Goal: Transaction & Acquisition: Purchase product/service

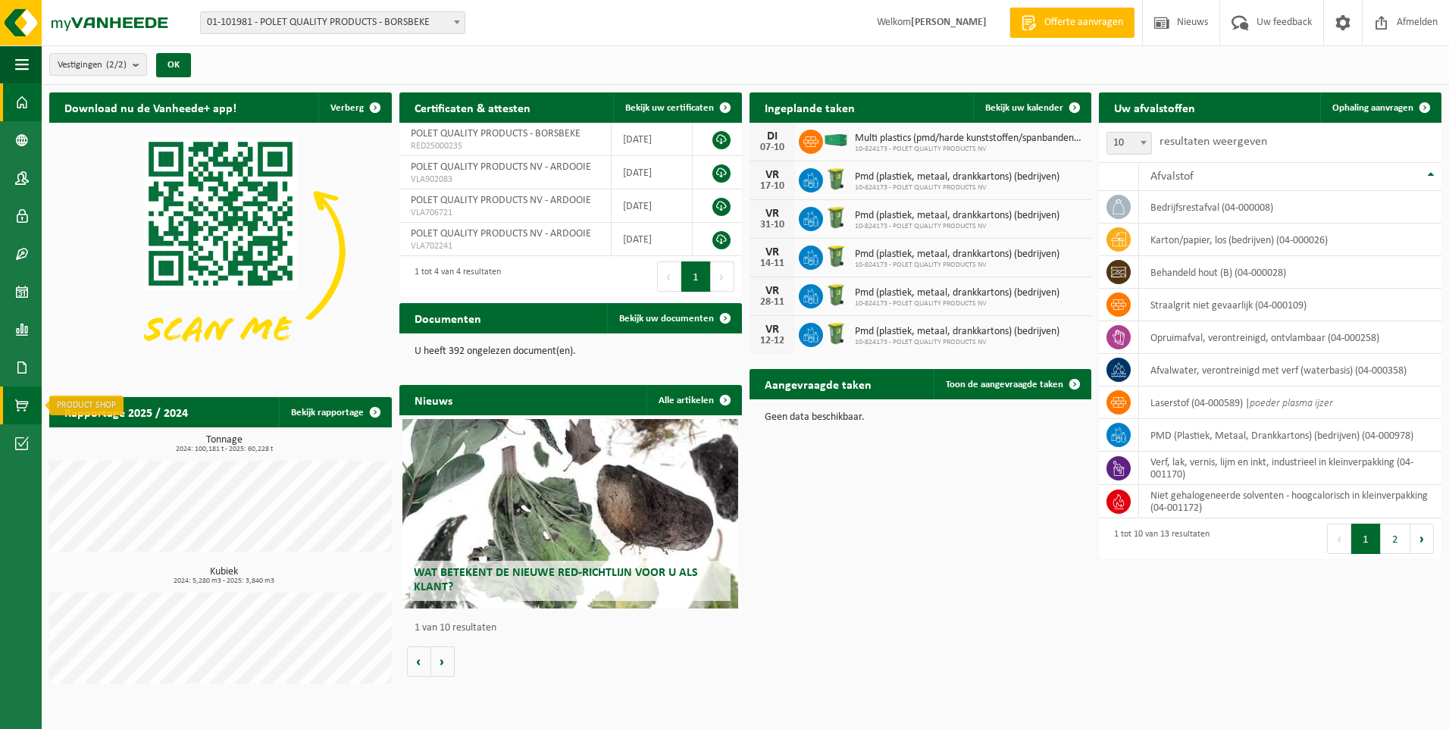
click at [16, 406] on span at bounding box center [22, 406] width 14 height 38
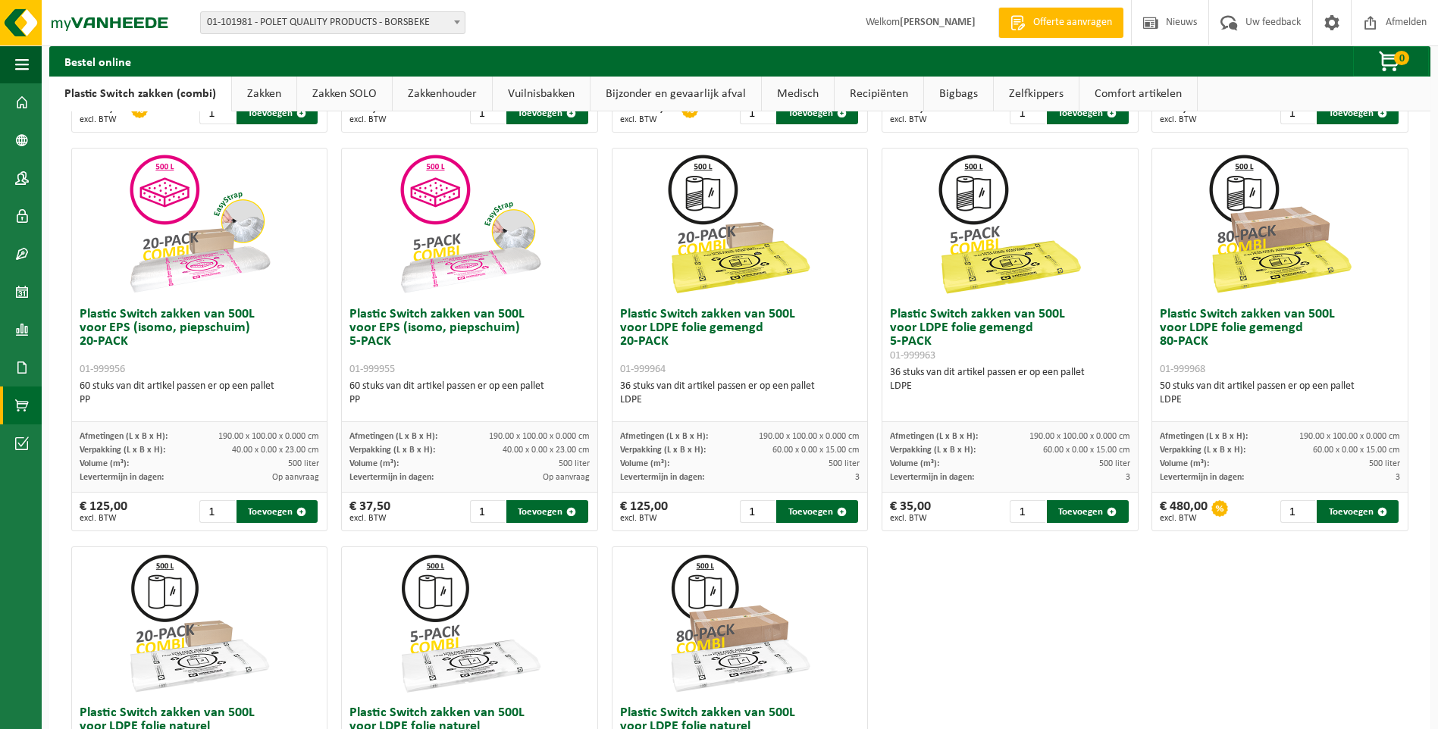
scroll to position [531, 0]
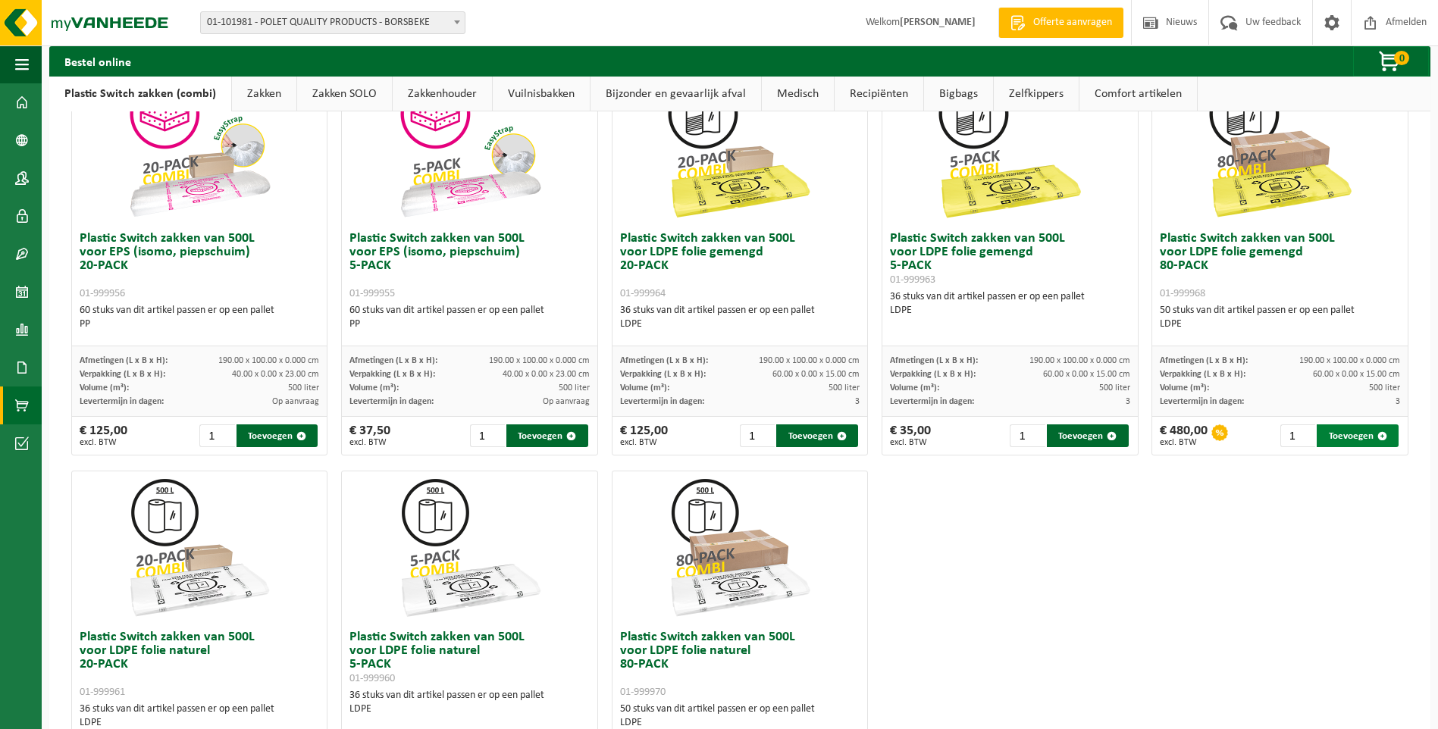
click at [1335, 434] on button "Toevoegen" at bounding box center [1358, 436] width 82 height 23
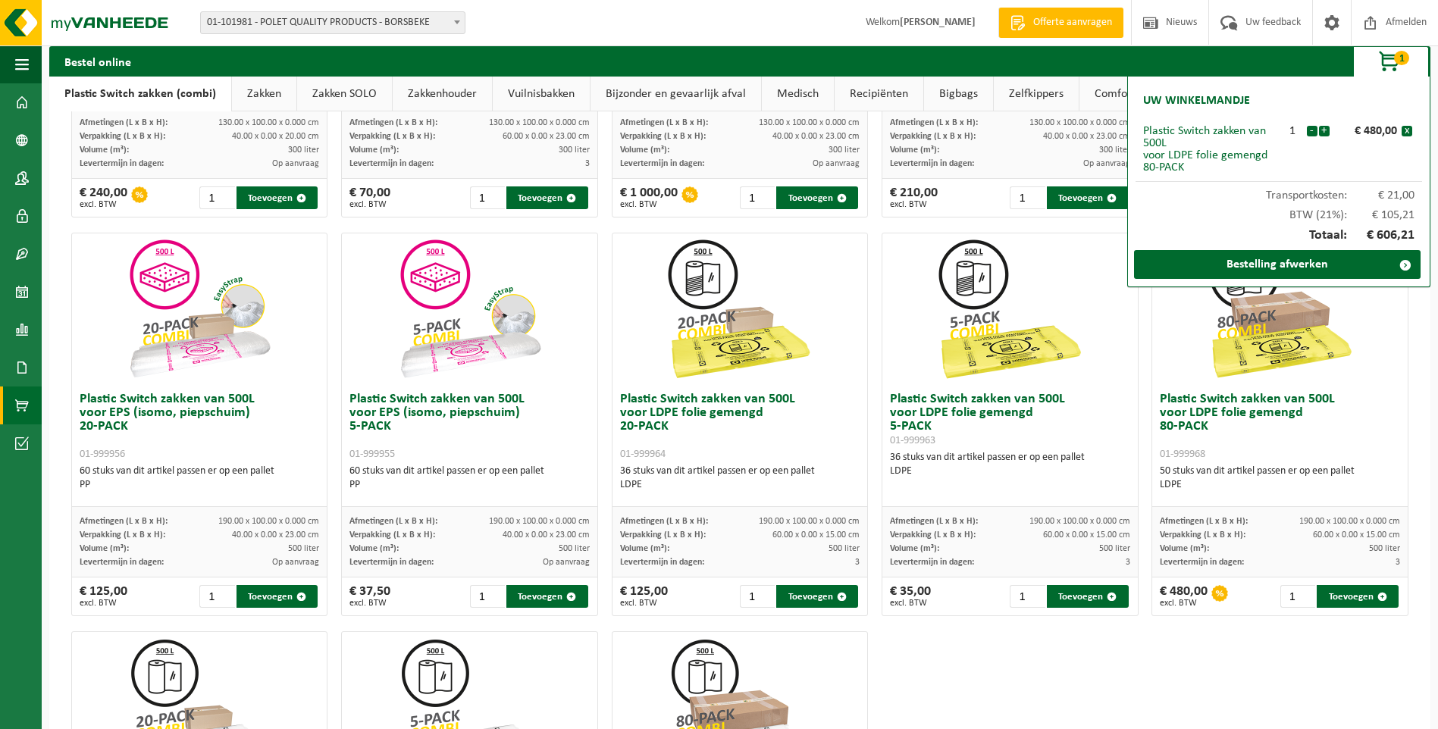
scroll to position [0, 0]
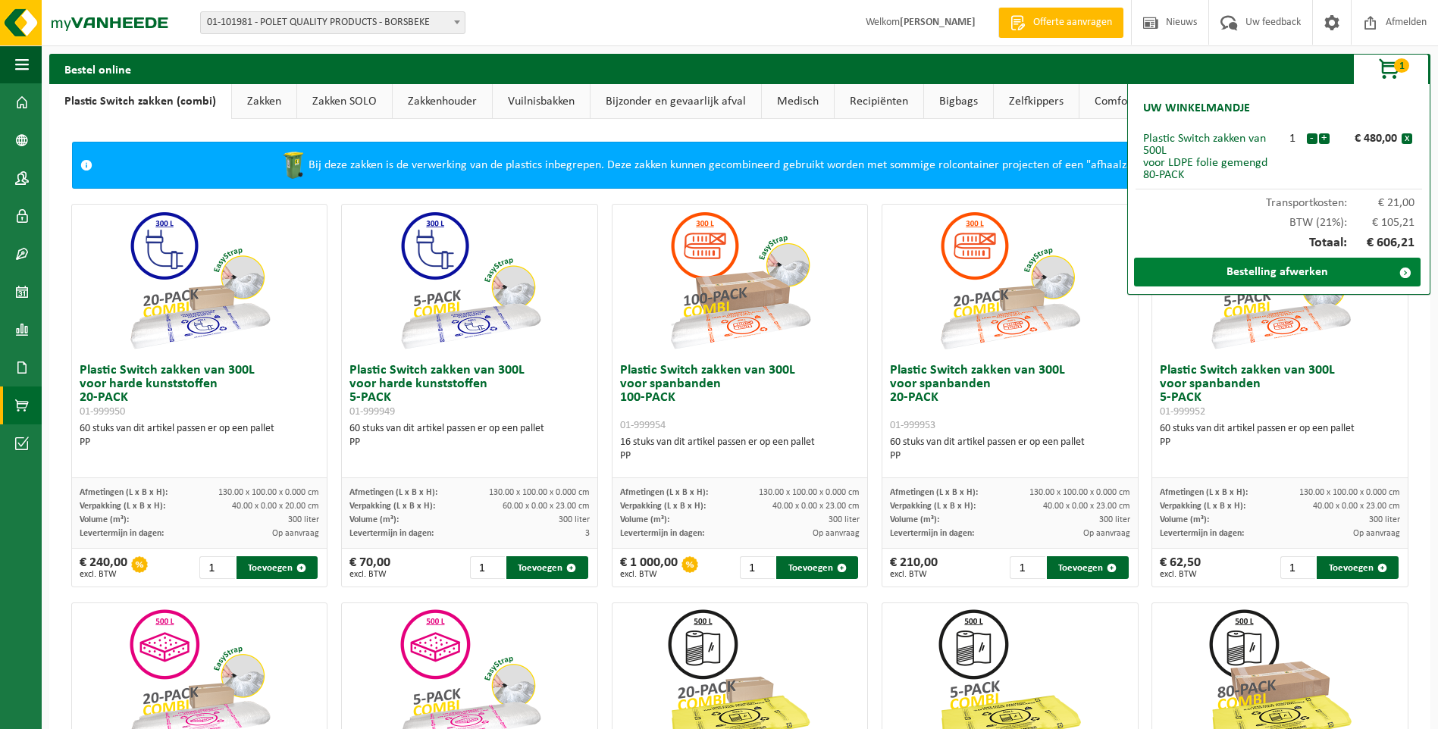
click at [1266, 267] on link "Bestelling afwerken" at bounding box center [1277, 272] width 287 height 29
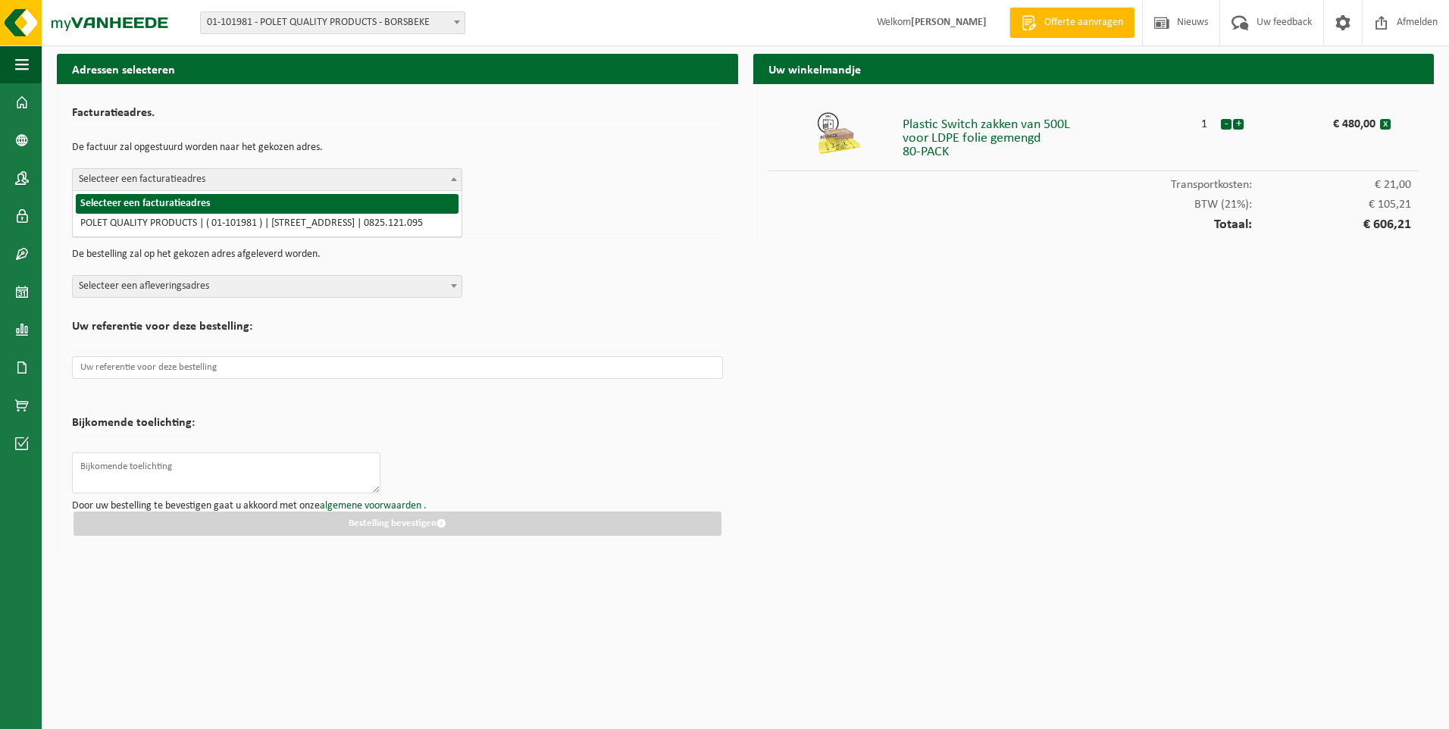
click at [456, 177] on b at bounding box center [454, 179] width 6 height 4
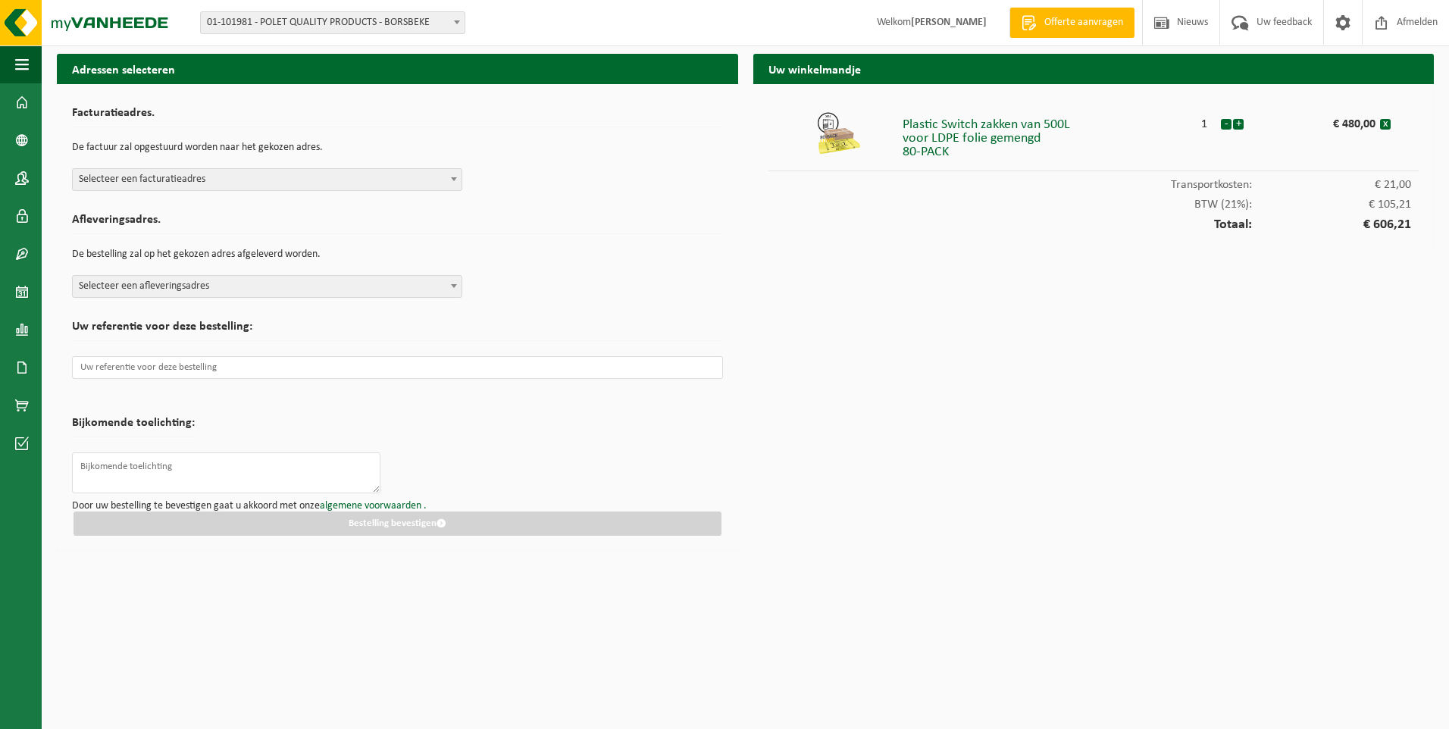
click at [565, 216] on h2 "Afleveringsadres." at bounding box center [397, 224] width 651 height 20
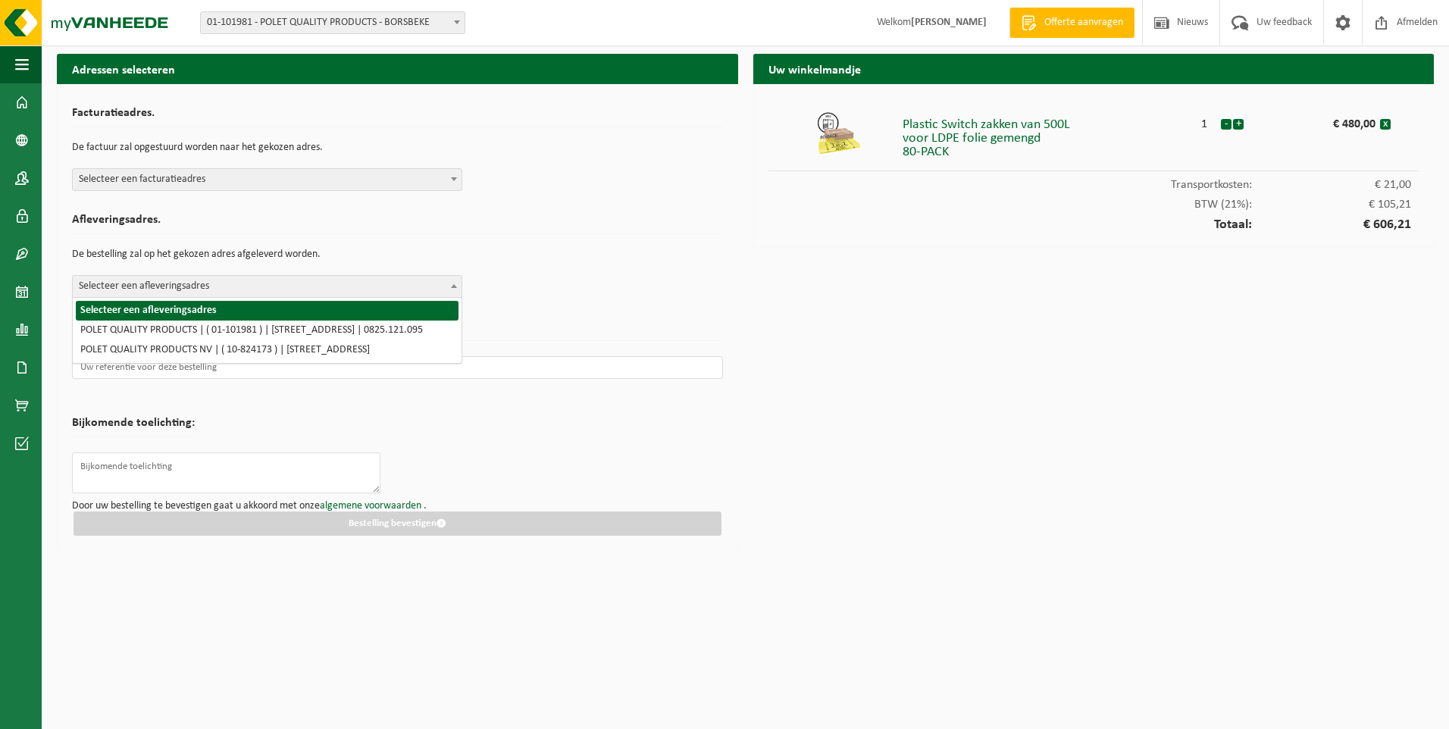
click at [456, 283] on span at bounding box center [454, 286] width 15 height 20
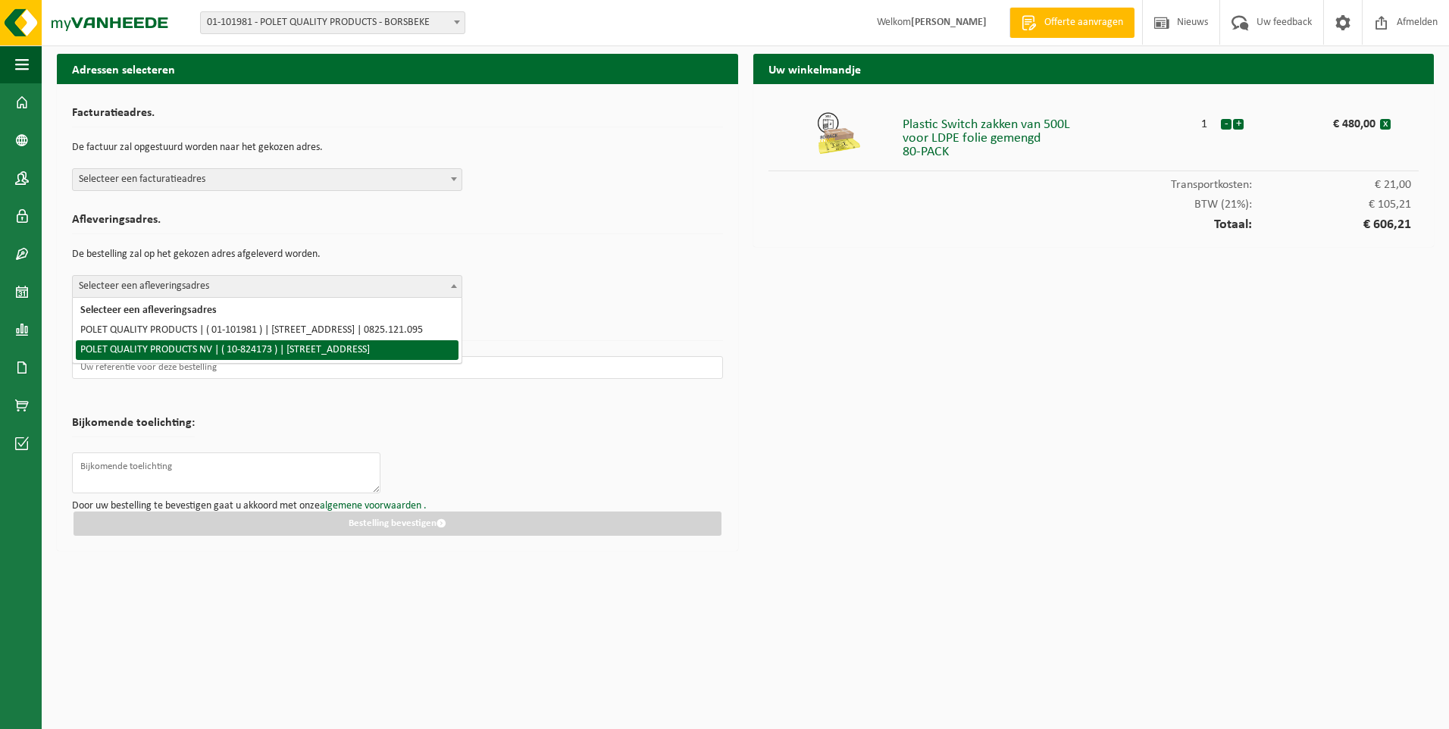
select select "89229"
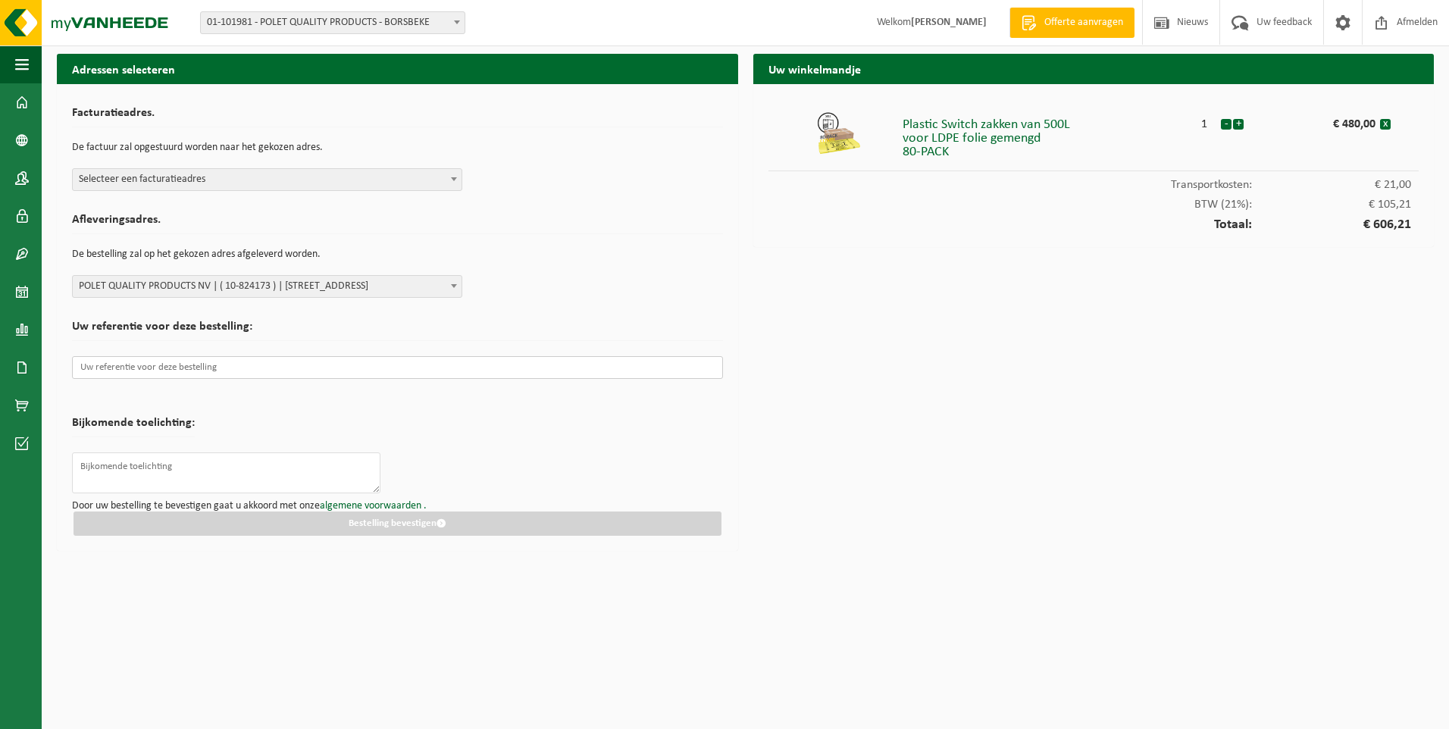
click at [381, 368] on input "text" at bounding box center [397, 367] width 651 height 23
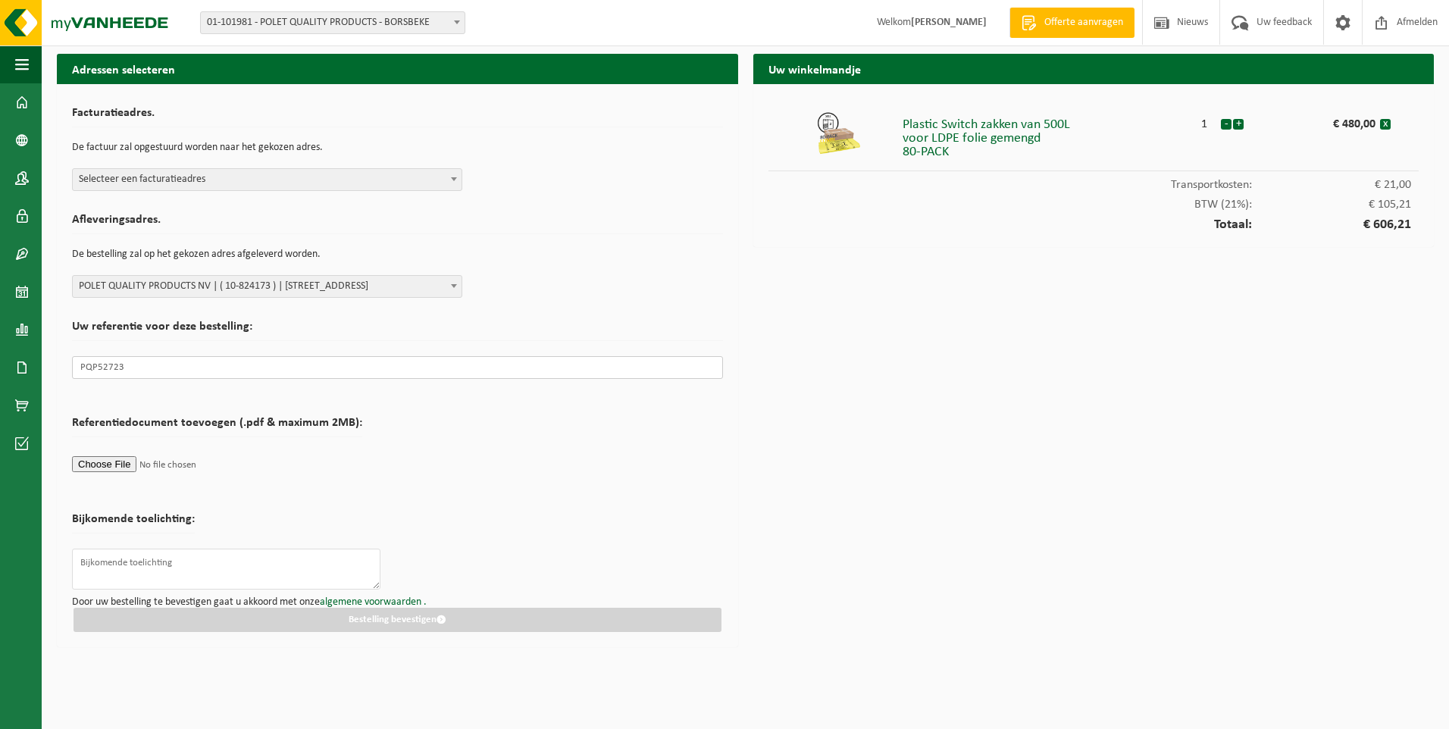
type input "PQP52723"
click at [456, 176] on span at bounding box center [454, 179] width 15 height 20
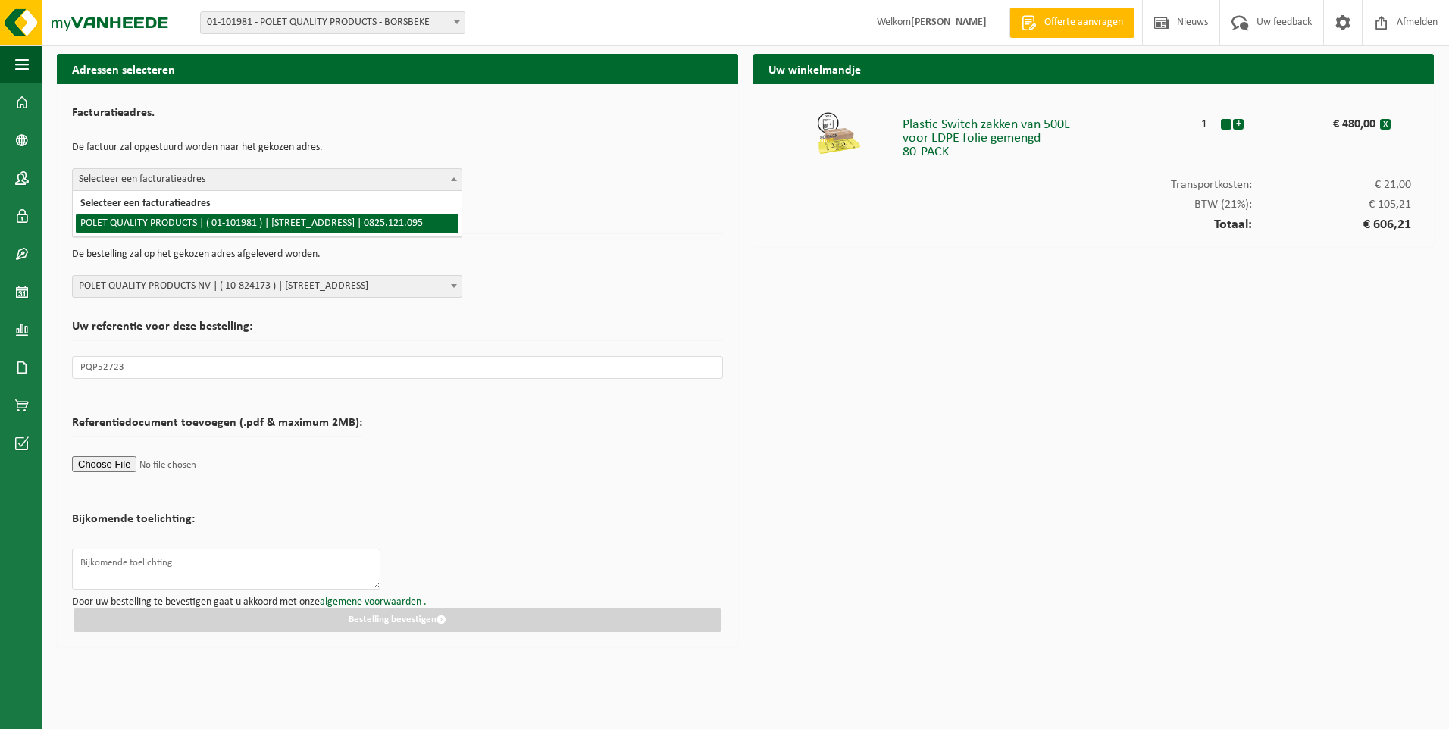
select select "89222"
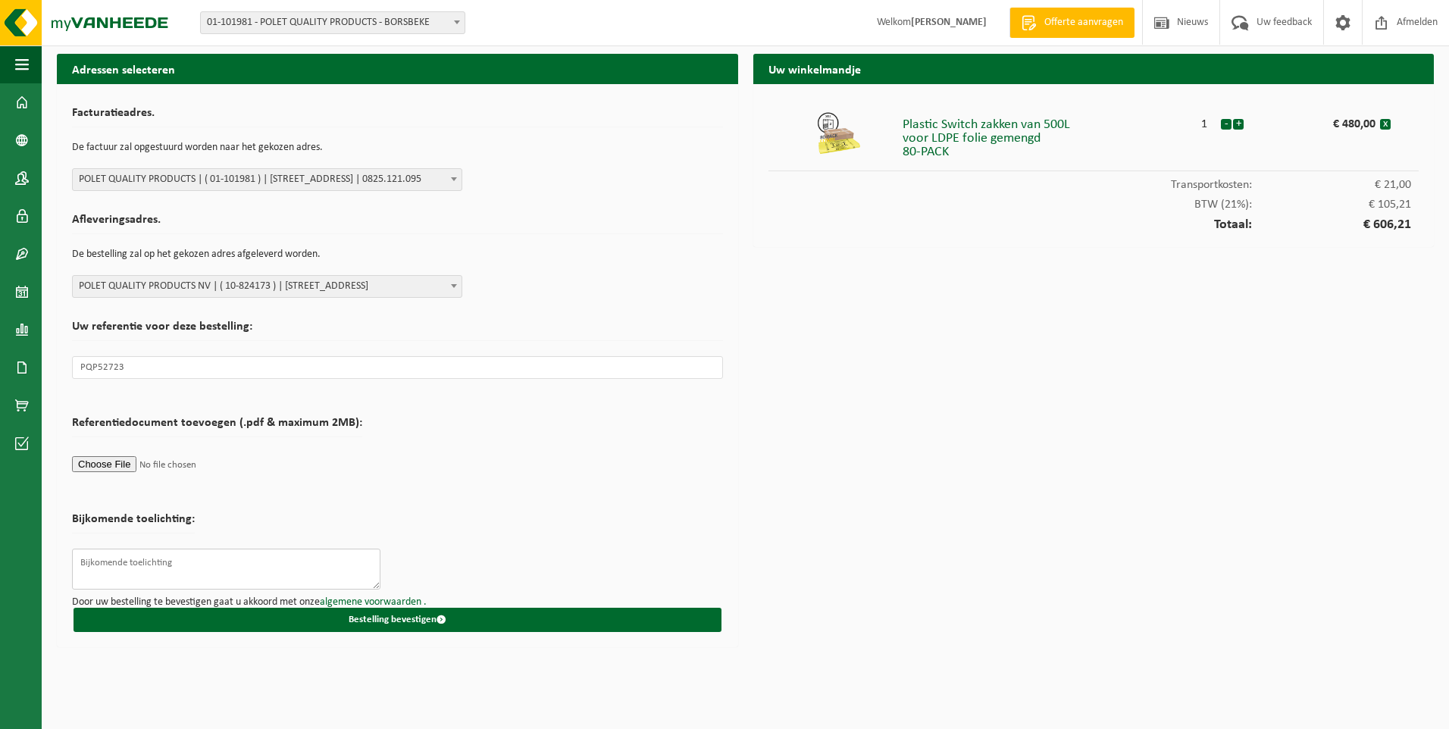
click at [230, 572] on textarea at bounding box center [226, 569] width 309 height 41
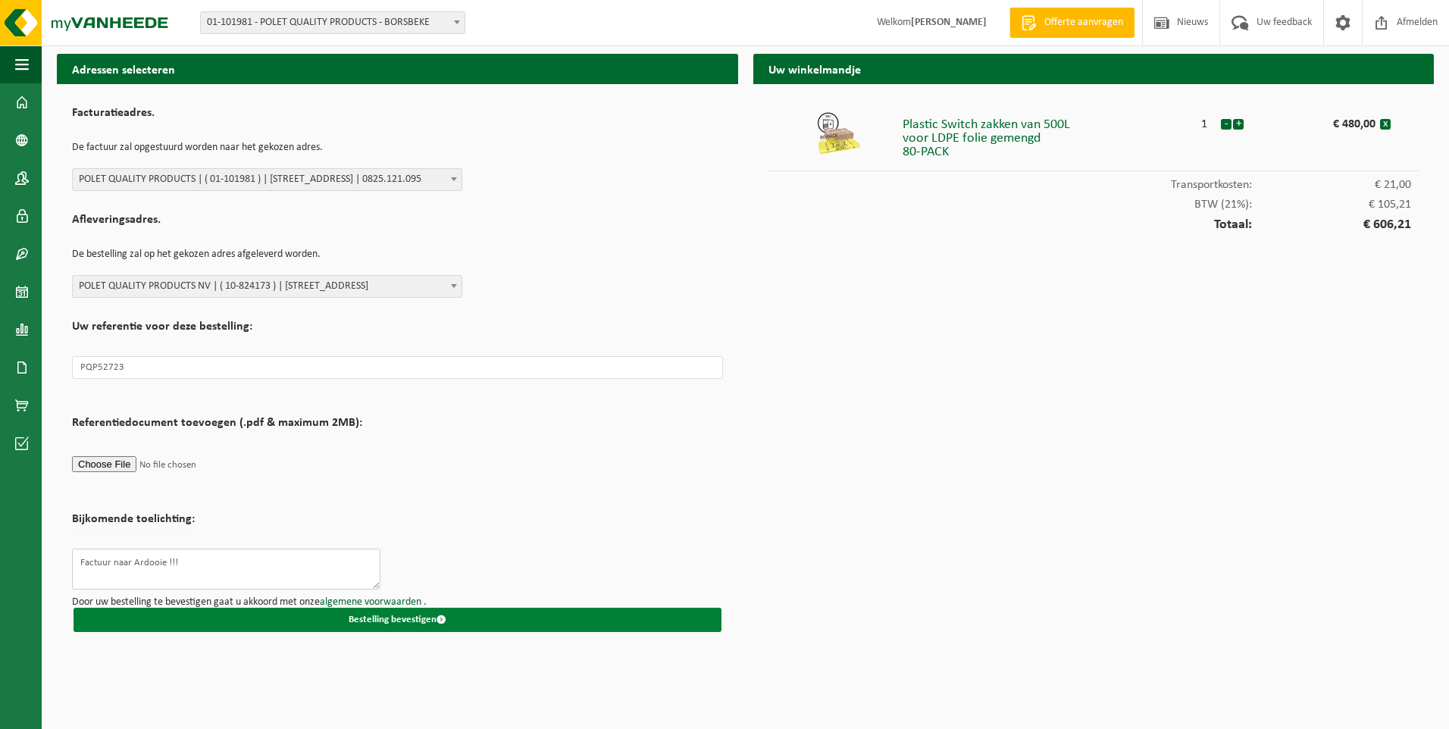
type textarea "Factuur naar Ardooie !!!"
click at [405, 621] on button "Bestelling bevestigen" at bounding box center [398, 620] width 648 height 24
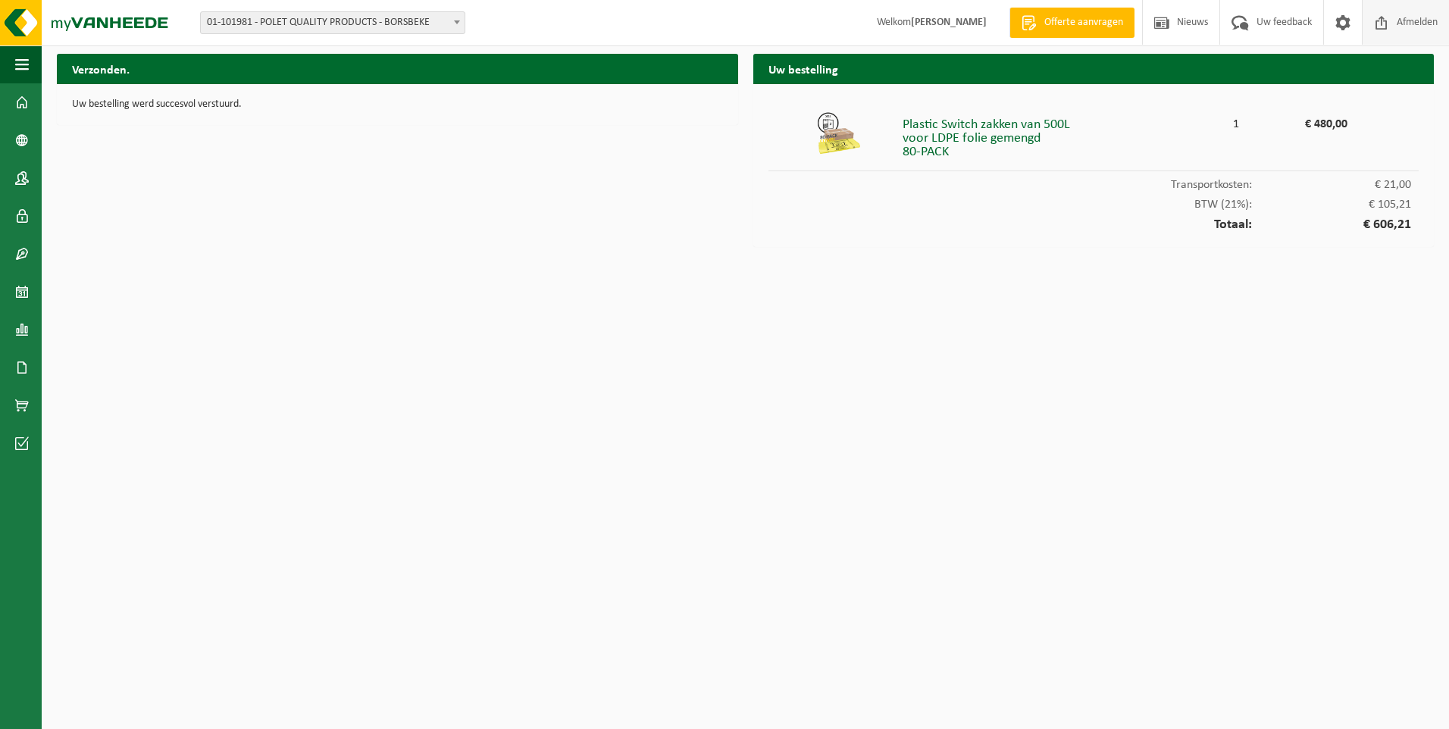
click at [1413, 19] on span "Afmelden" at bounding box center [1417, 22] width 49 height 45
